Goal: Check status

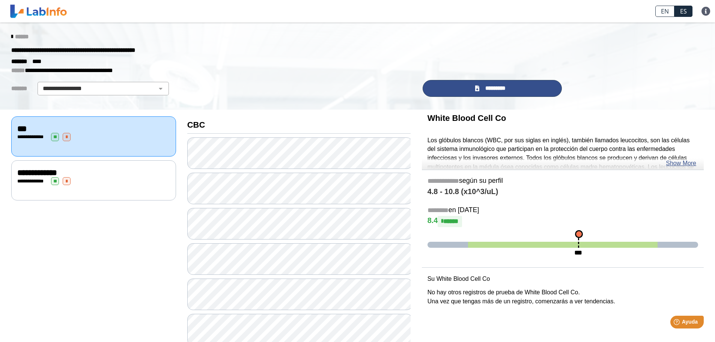
click at [531, 90] on link "*********" at bounding box center [493, 88] width 140 height 17
click at [507, 86] on span "*********" at bounding box center [494, 88] width 27 height 9
